Goal: Information Seeking & Learning: Learn about a topic

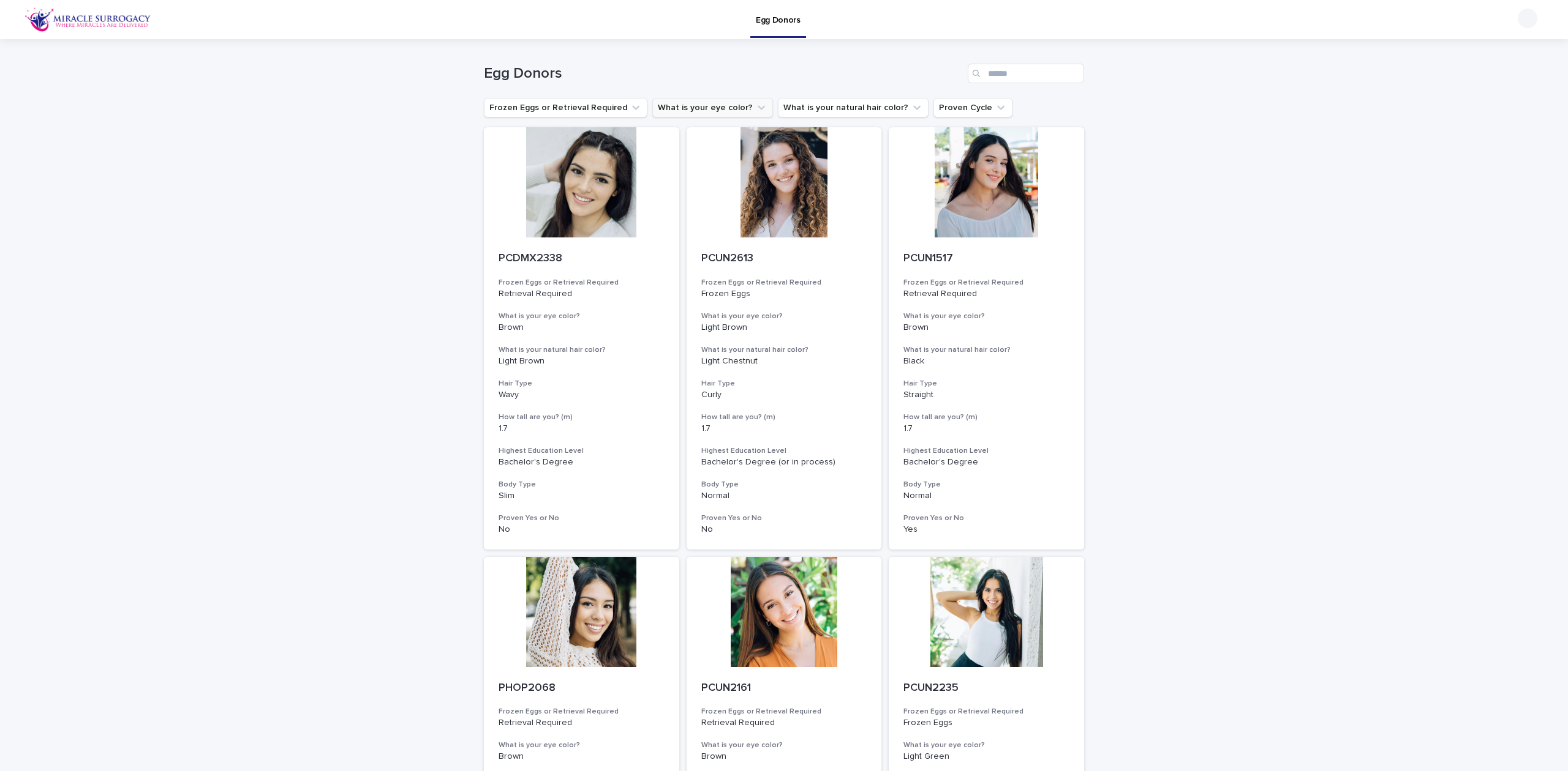
click at [704, 109] on button "What is your eye color?" at bounding box center [713, 107] width 121 height 20
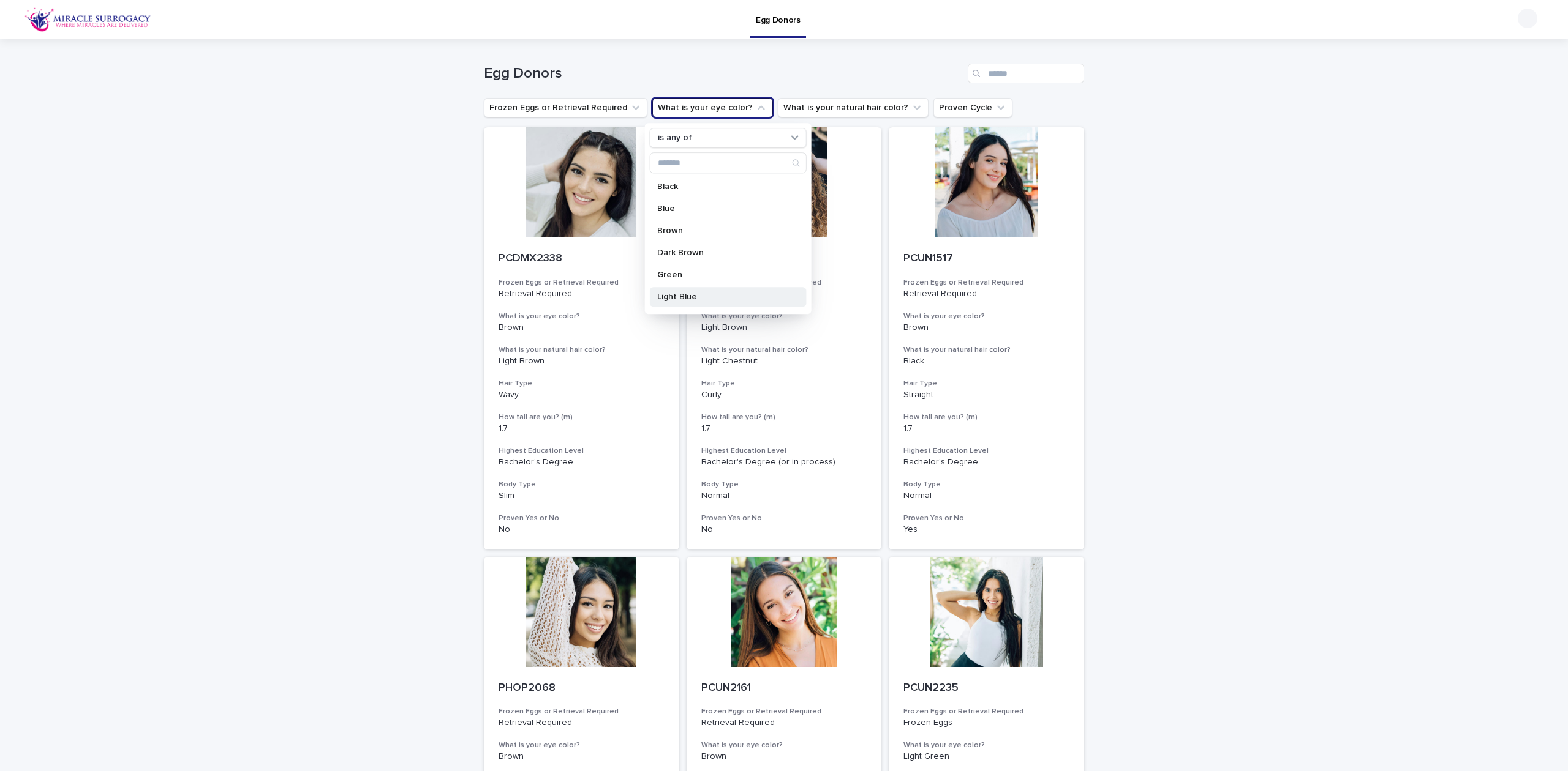
click at [698, 293] on p "Light Blue" at bounding box center [721, 296] width 129 height 9
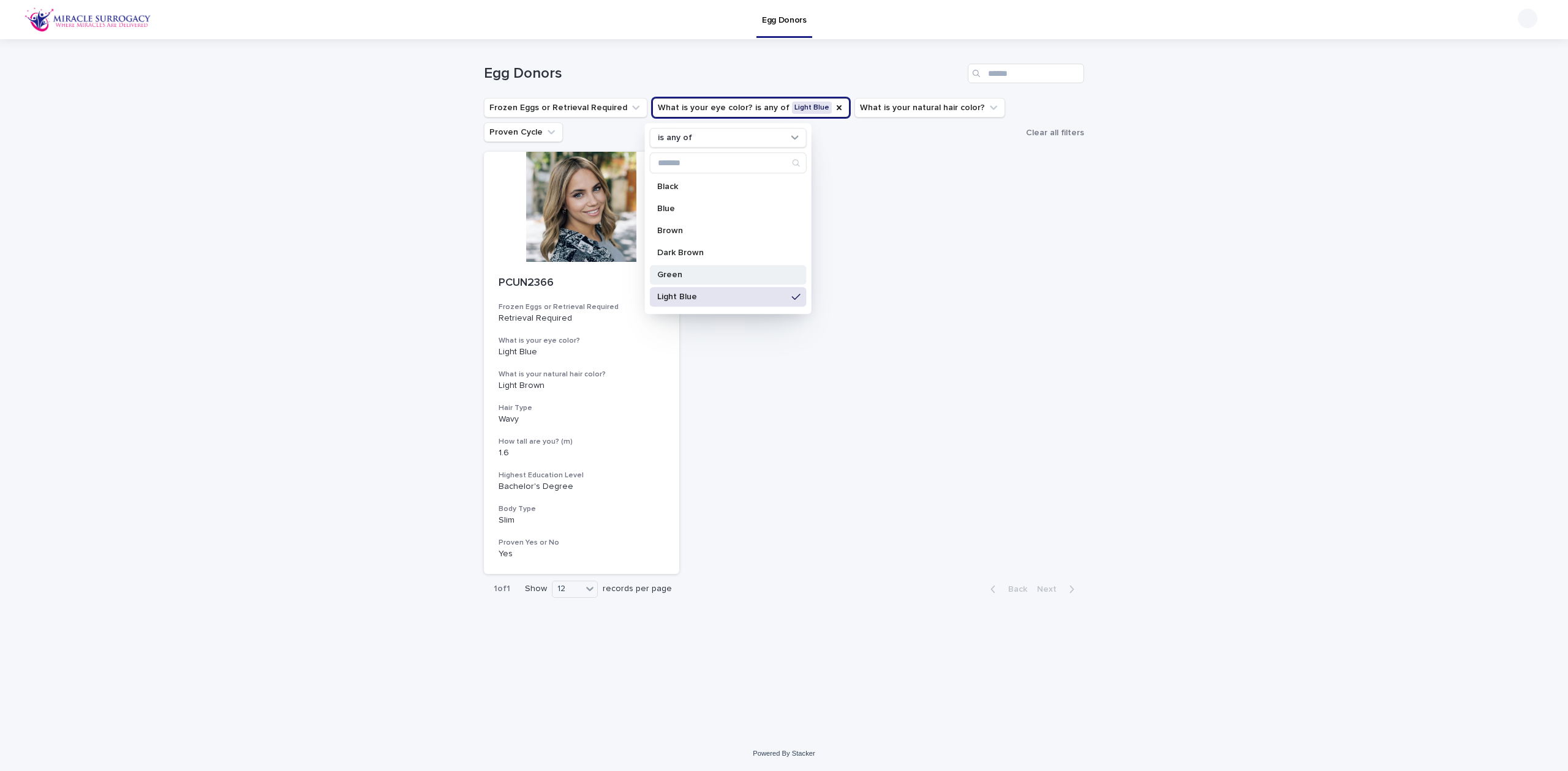
click at [738, 278] on p "Green" at bounding box center [721, 275] width 129 height 9
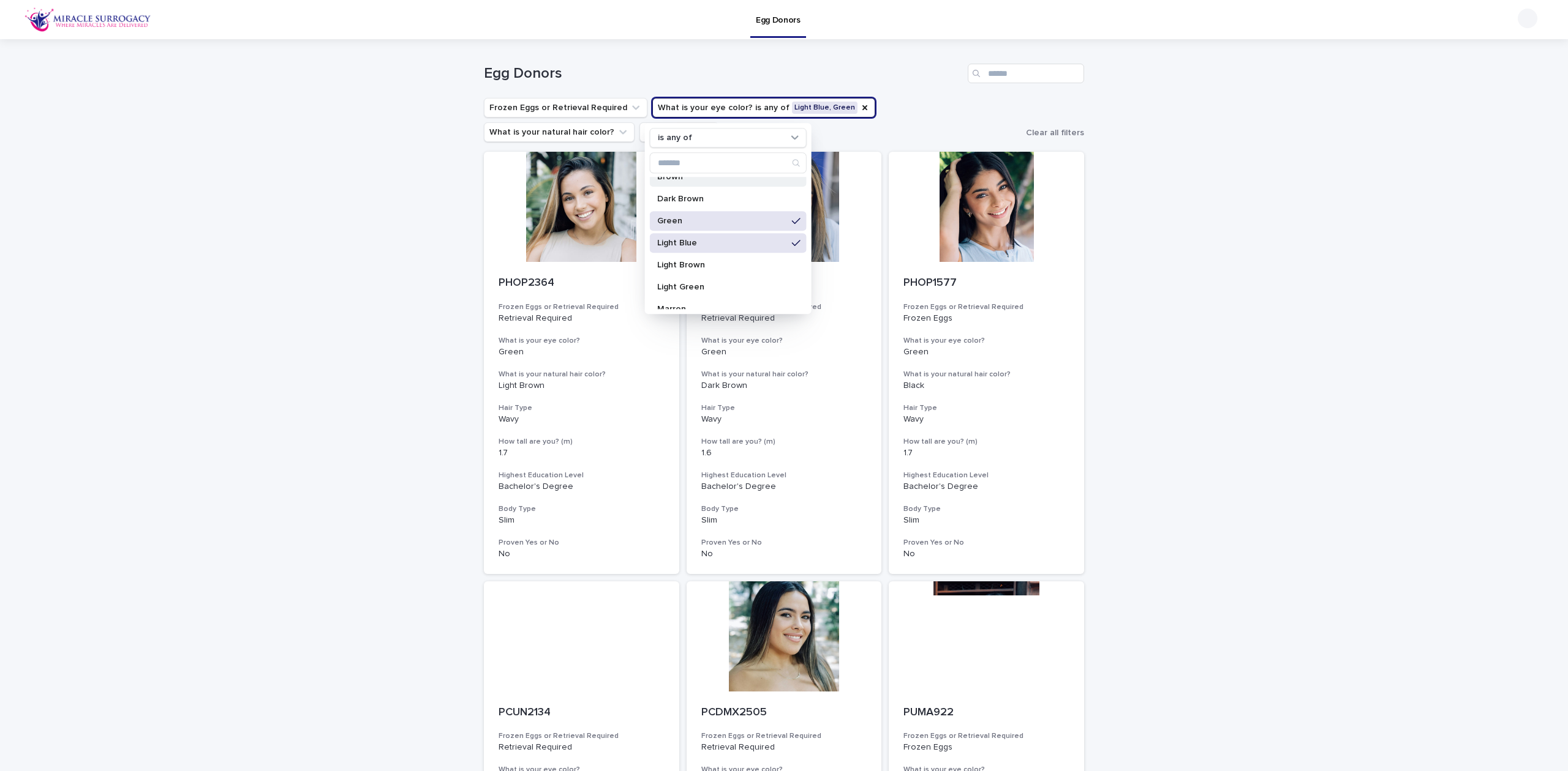
scroll to position [82, 0]
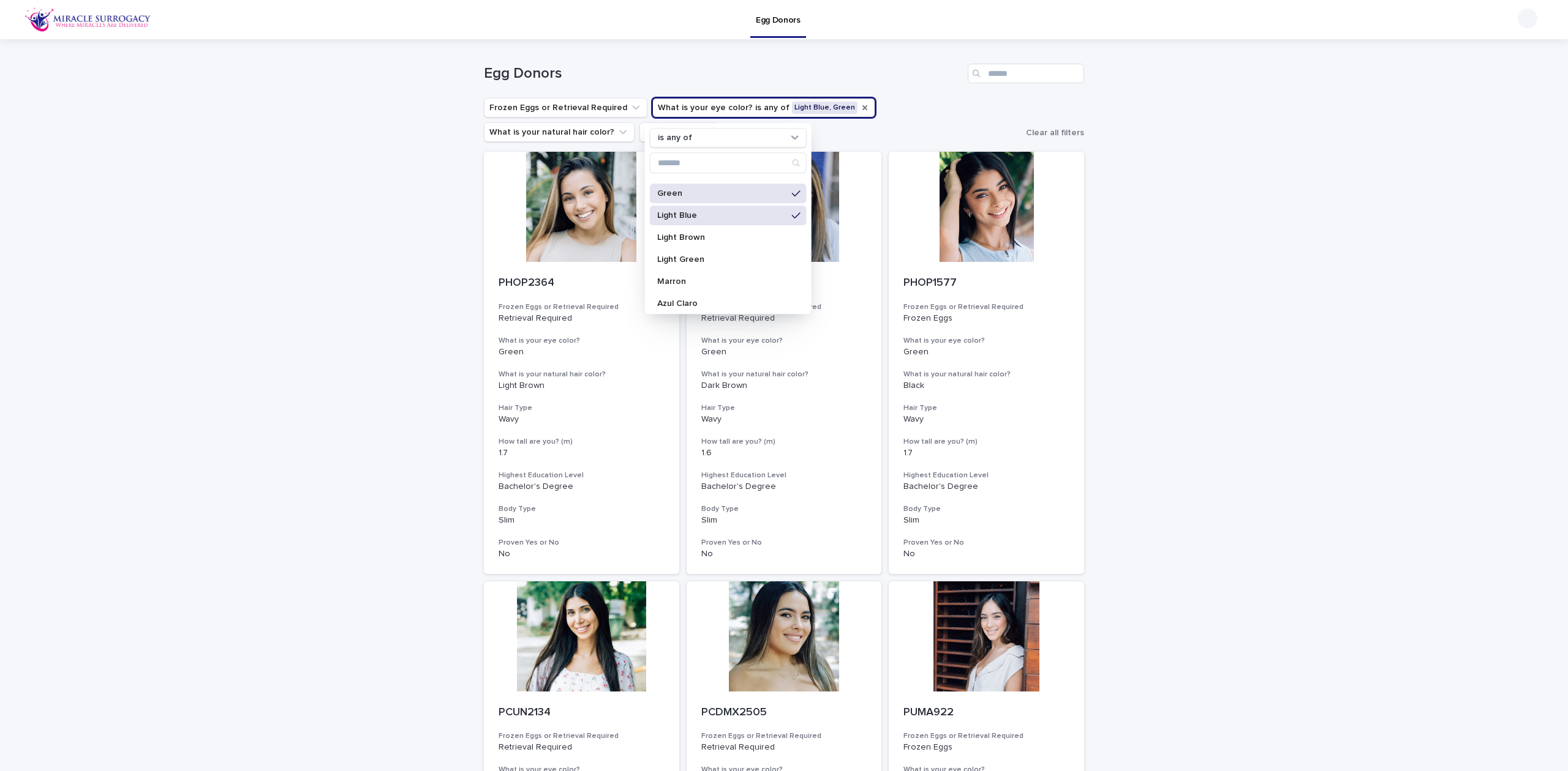
click at [860, 104] on icon "What is your eye color?" at bounding box center [865, 107] width 9 height 9
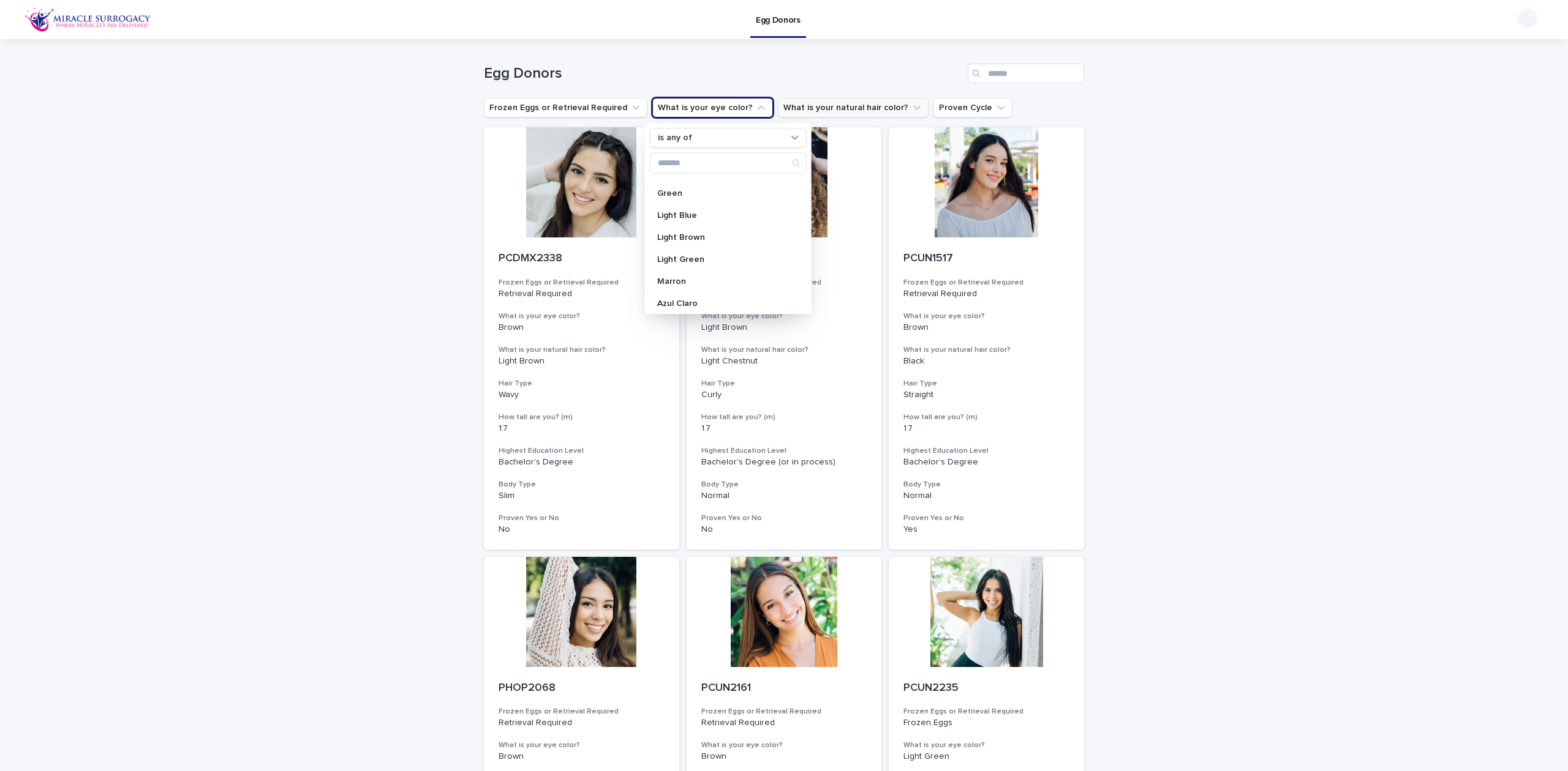
click at [881, 111] on button "What is your natural hair color?" at bounding box center [853, 107] width 151 height 20
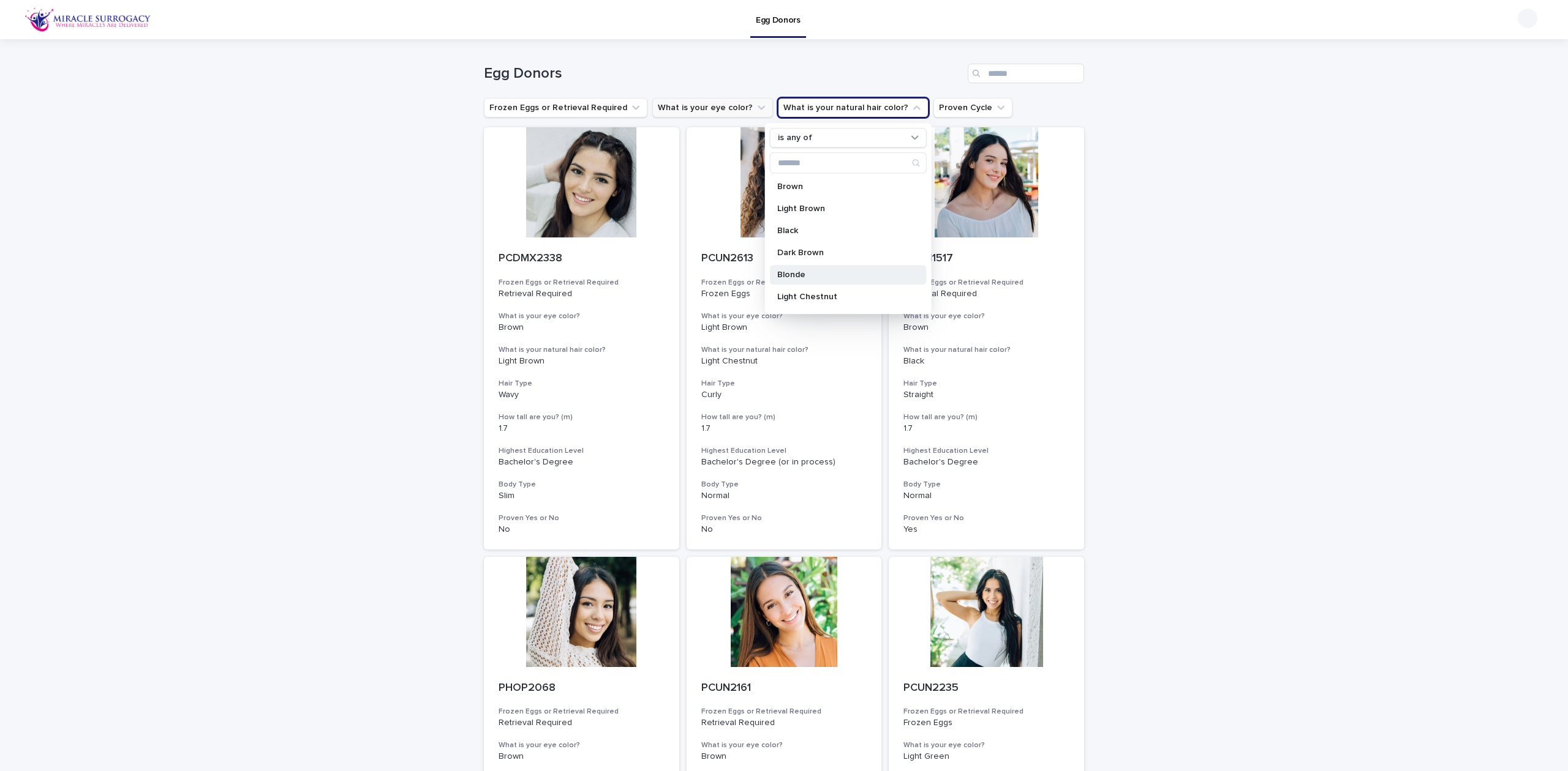
click at [866, 275] on p "Blonde" at bounding box center [841, 275] width 129 height 9
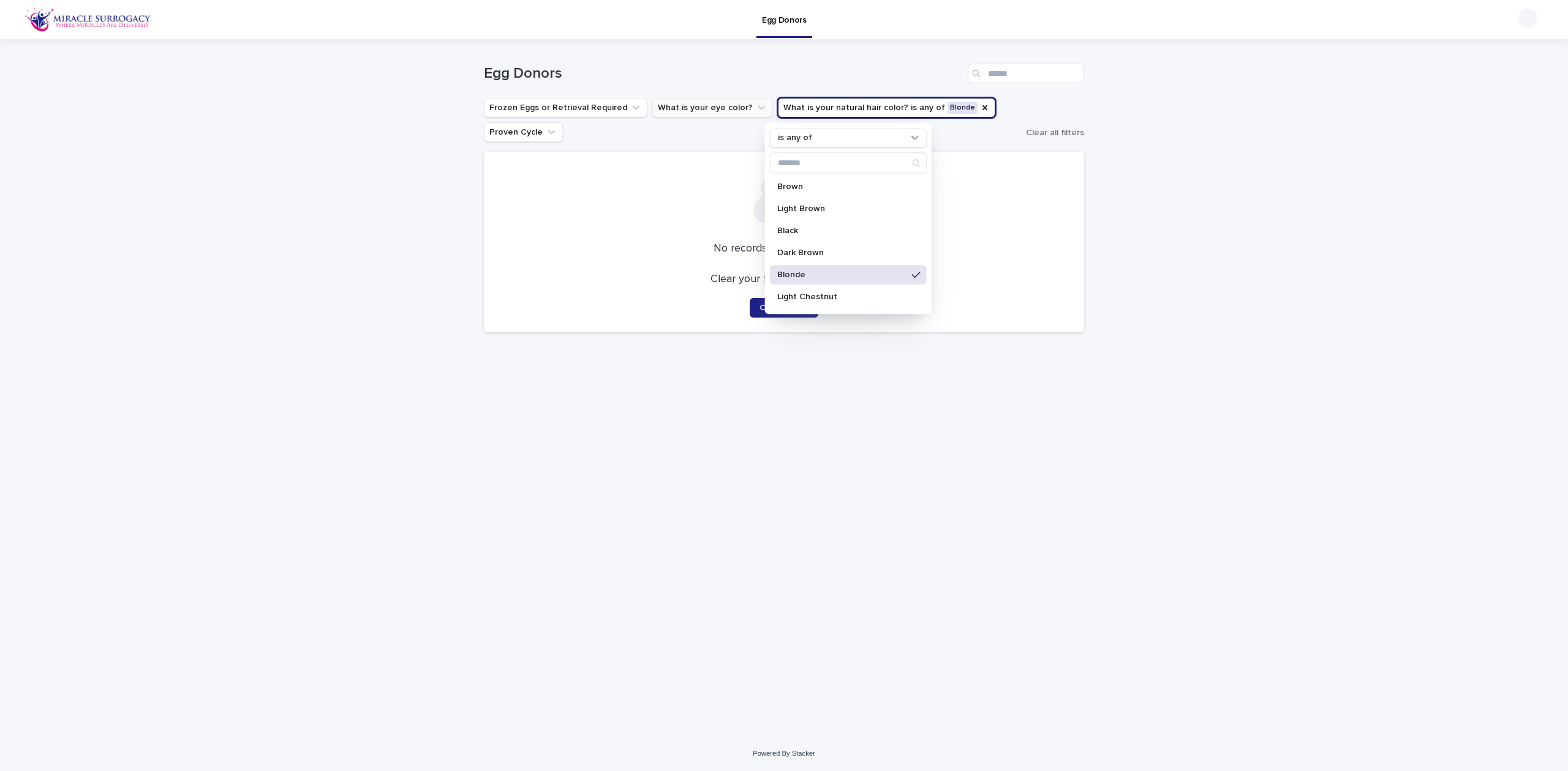
click at [841, 282] on div "Blonde" at bounding box center [848, 275] width 157 height 20
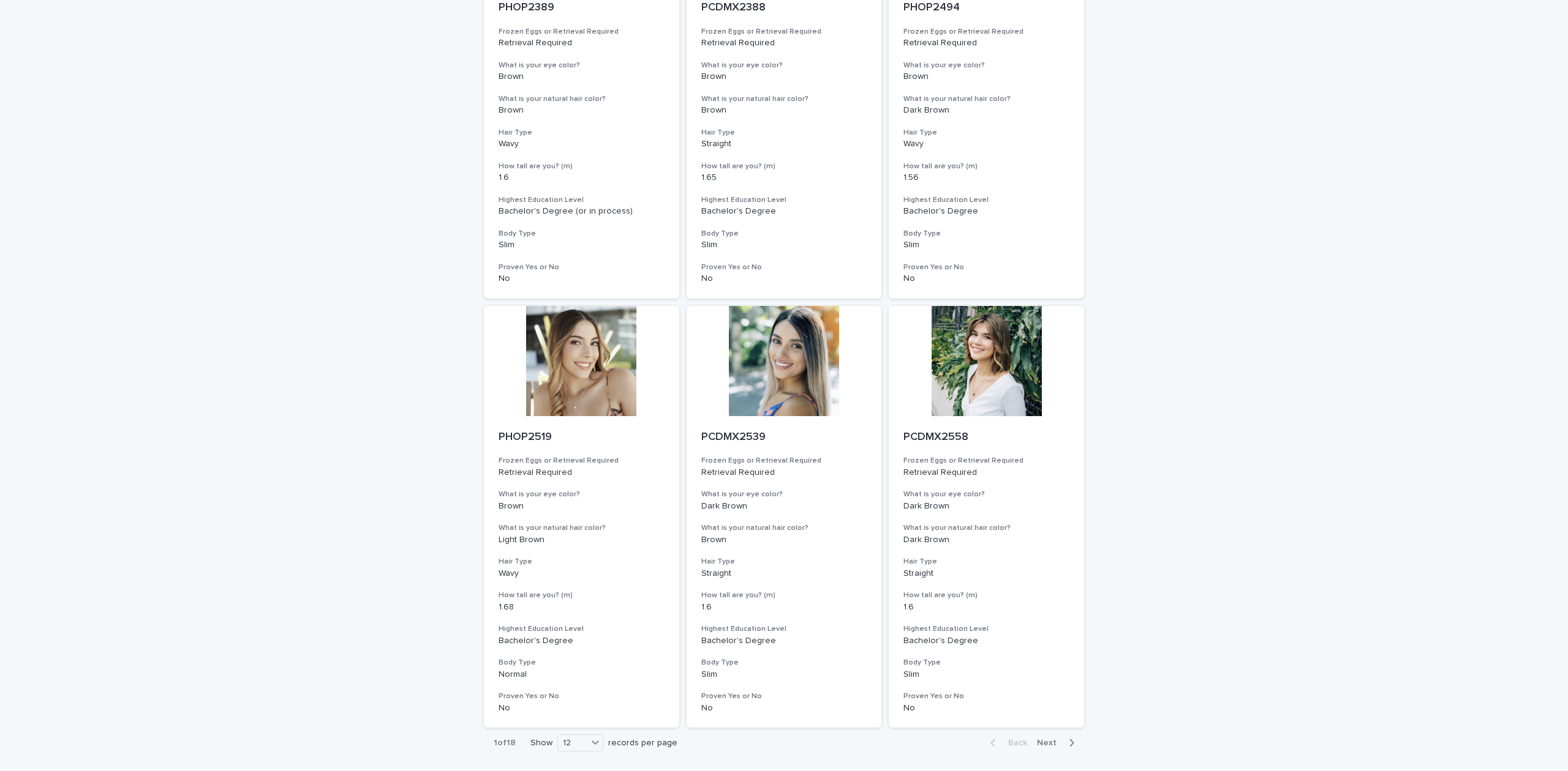
scroll to position [1193, 0]
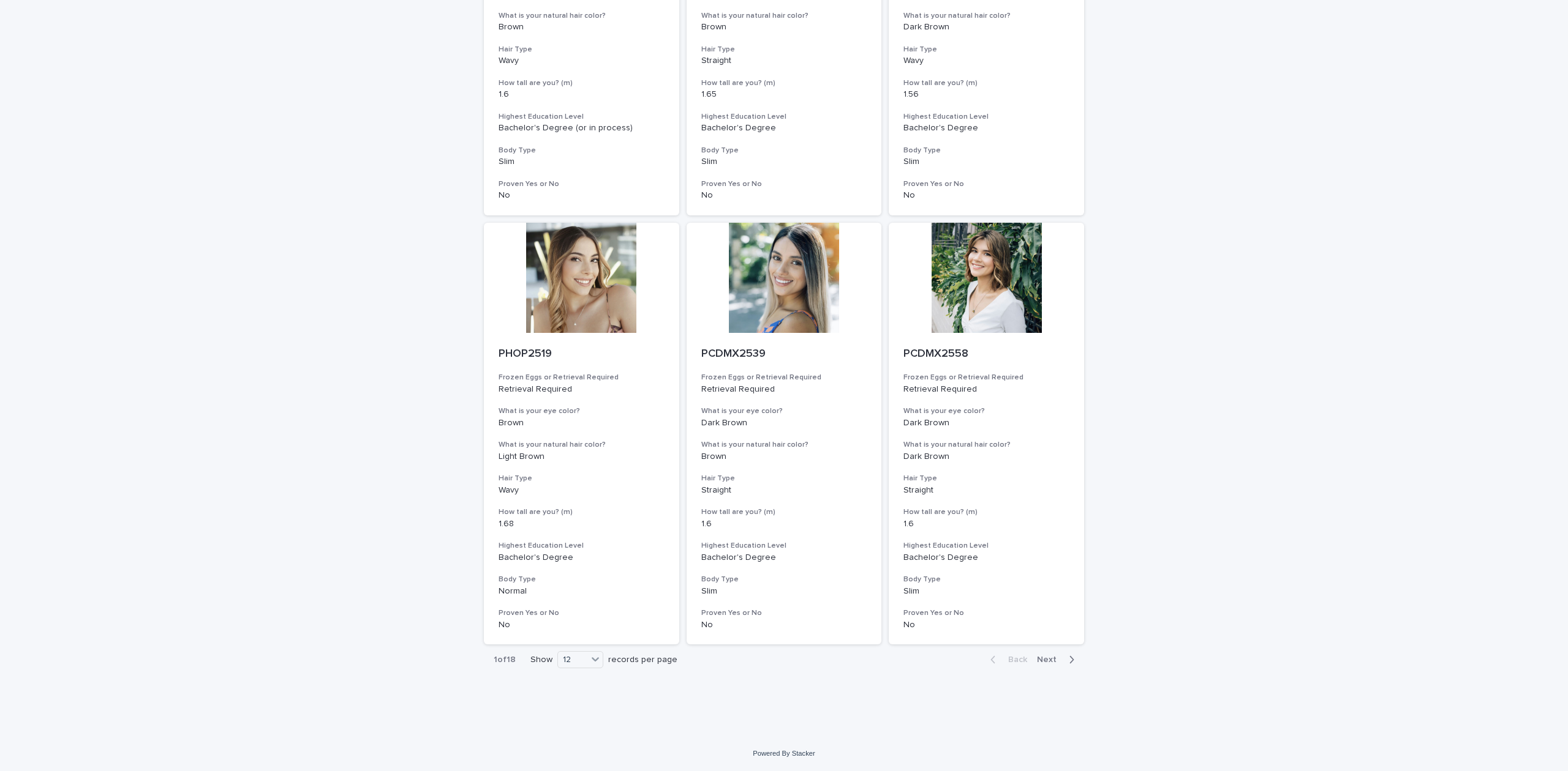
click at [573, 660] on div "12" at bounding box center [572, 660] width 29 height 13
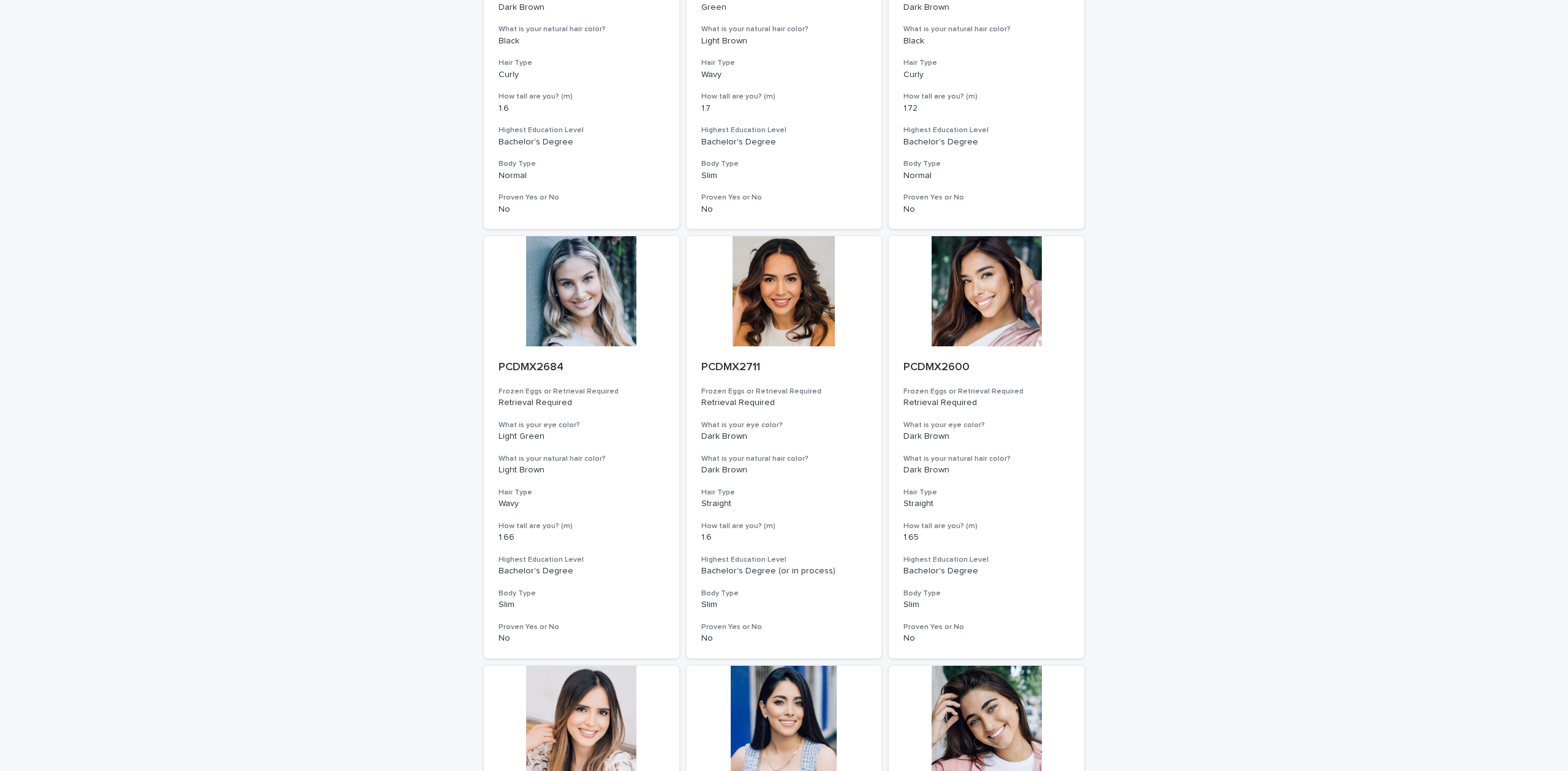
scroll to position [3722, 0]
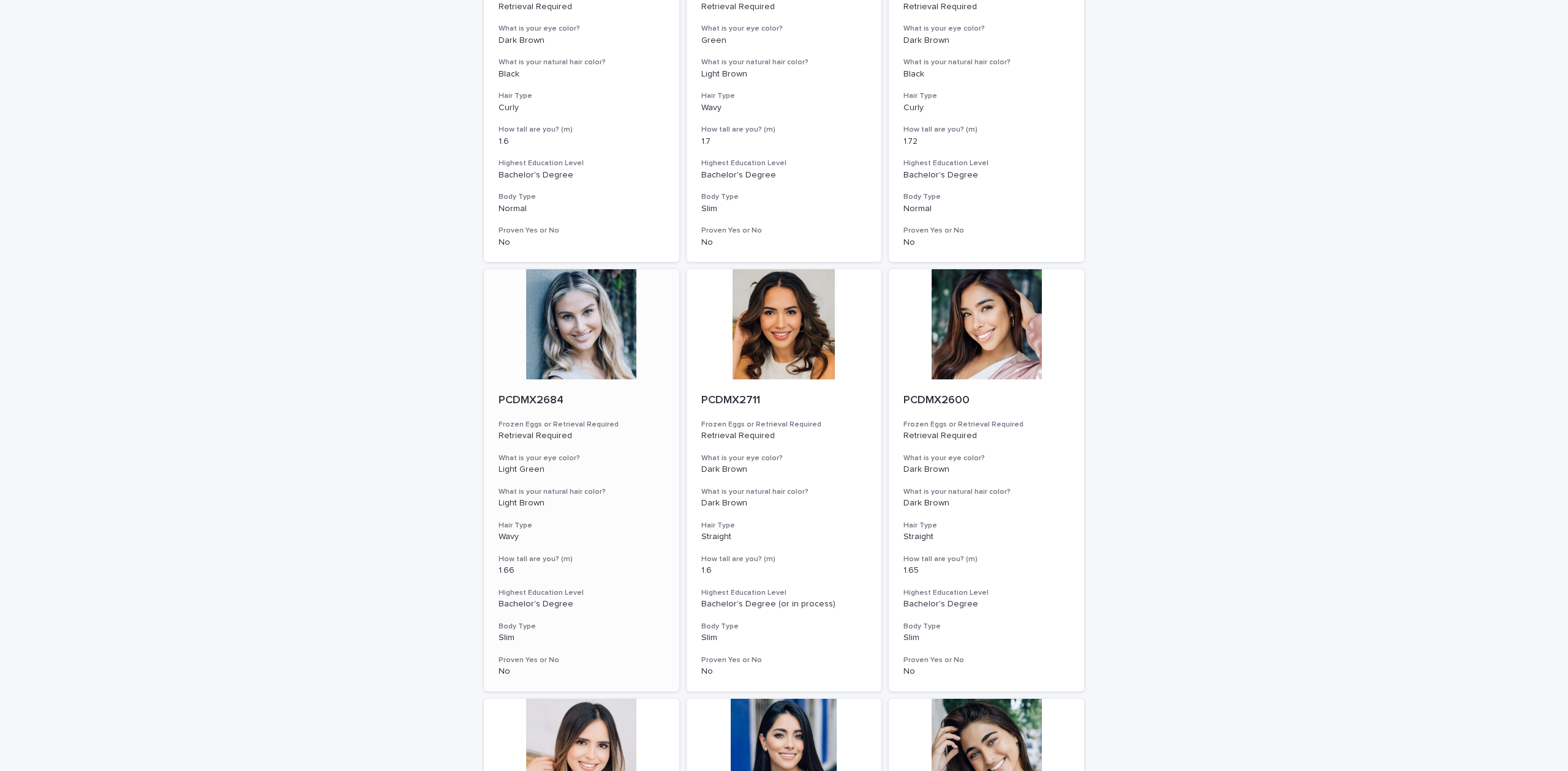
click at [578, 387] on div "PCDMX2684 Frozen Eggs or Retrieval Required Retrieval Required What is your [ME…" at bounding box center [581, 536] width 195 height 312
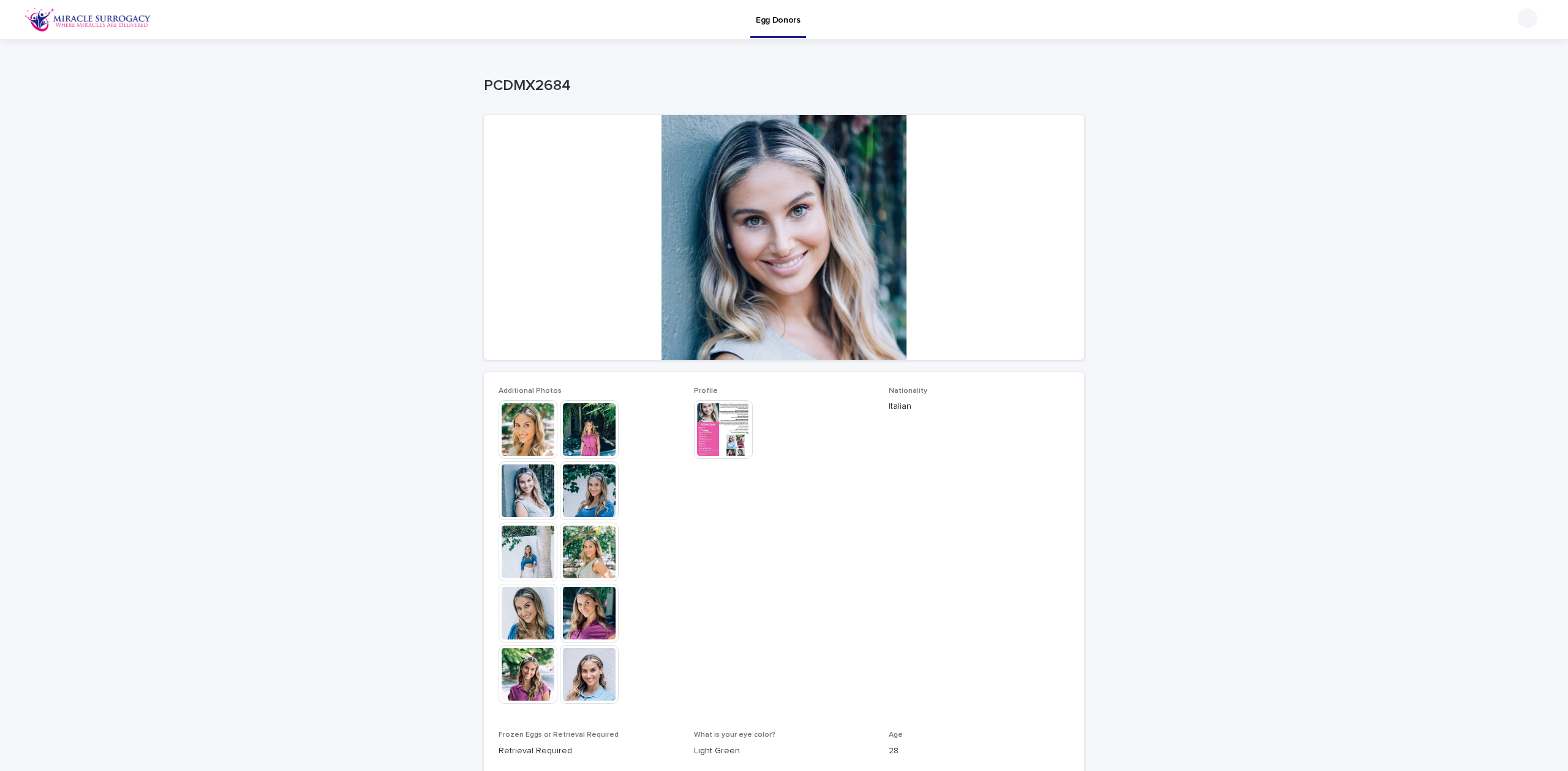
click at [589, 519] on img at bounding box center [589, 490] width 59 height 59
